Goal: Check status: Check status

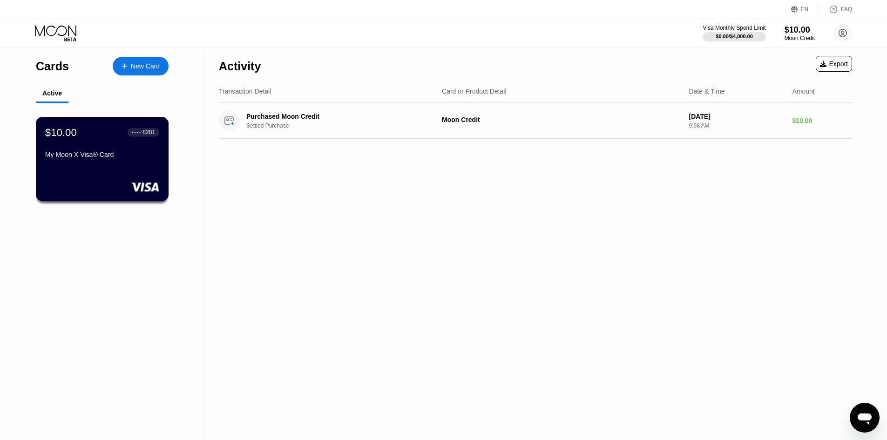
click at [110, 157] on div "My Moon X Visa® Card" at bounding box center [102, 154] width 114 height 7
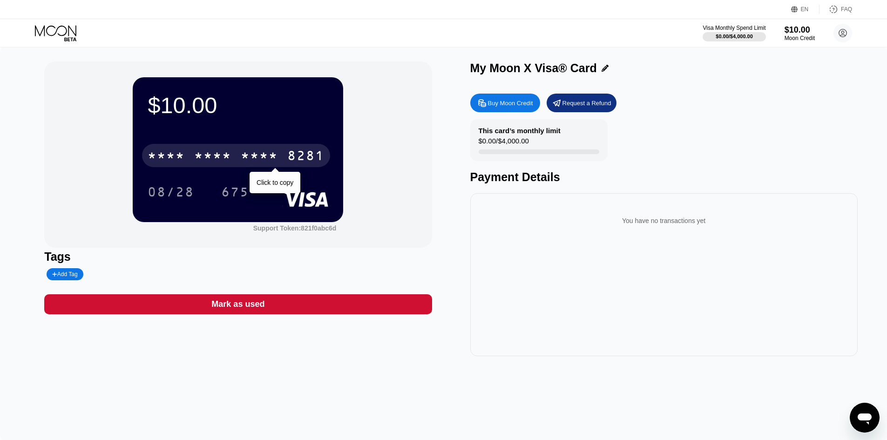
click at [294, 161] on div "8281" at bounding box center [305, 156] width 37 height 15
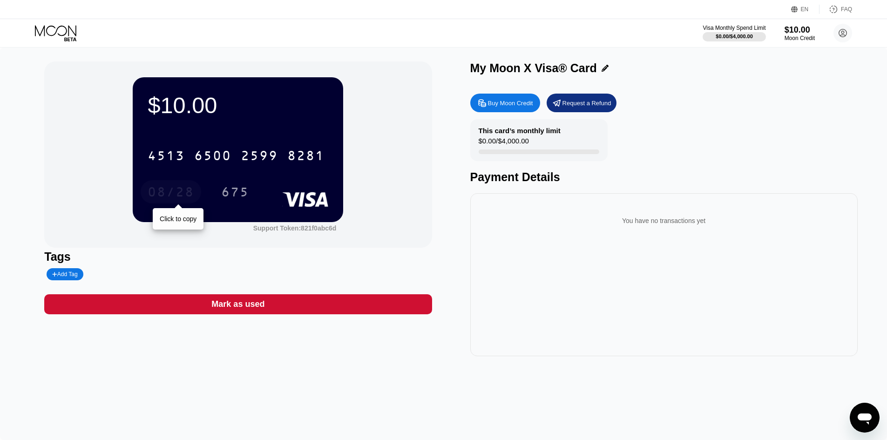
click at [170, 193] on div "08/28" at bounding box center [171, 193] width 47 height 15
